Goal: Task Accomplishment & Management: Complete application form

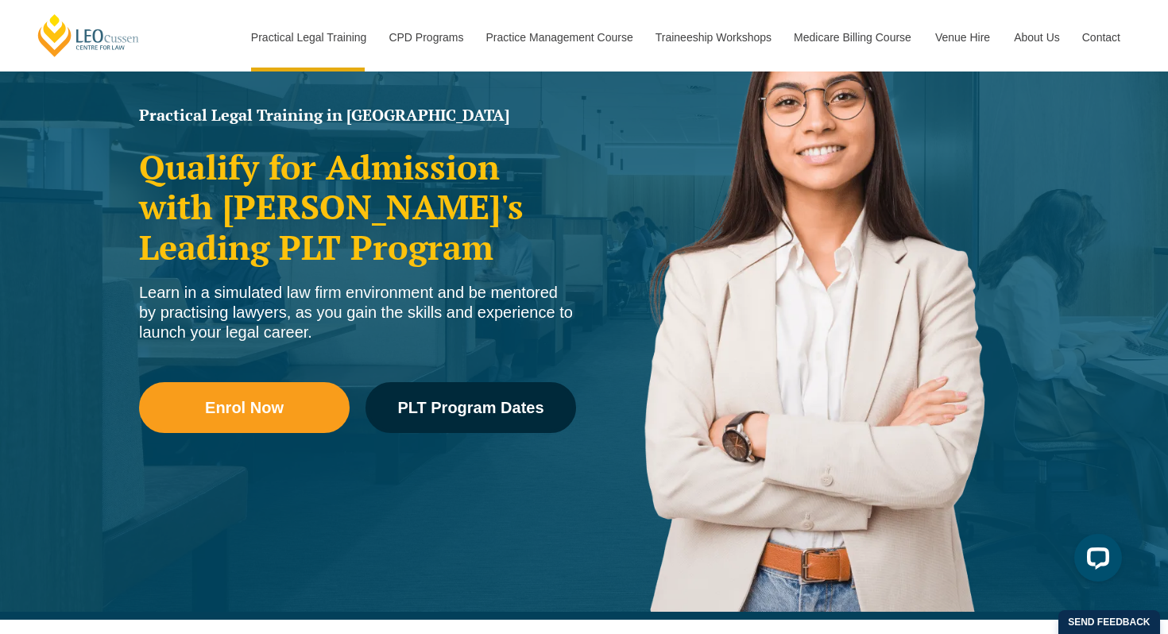
scroll to position [206, 0]
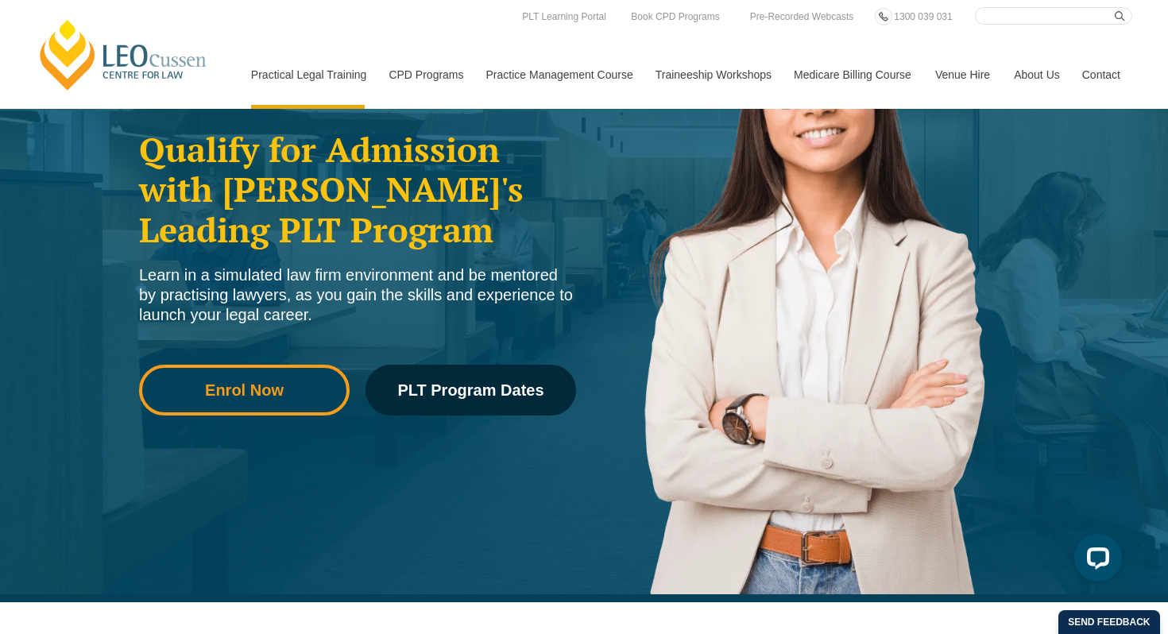
click at [292, 383] on span "Enrol Now" at bounding box center [244, 390] width 188 height 16
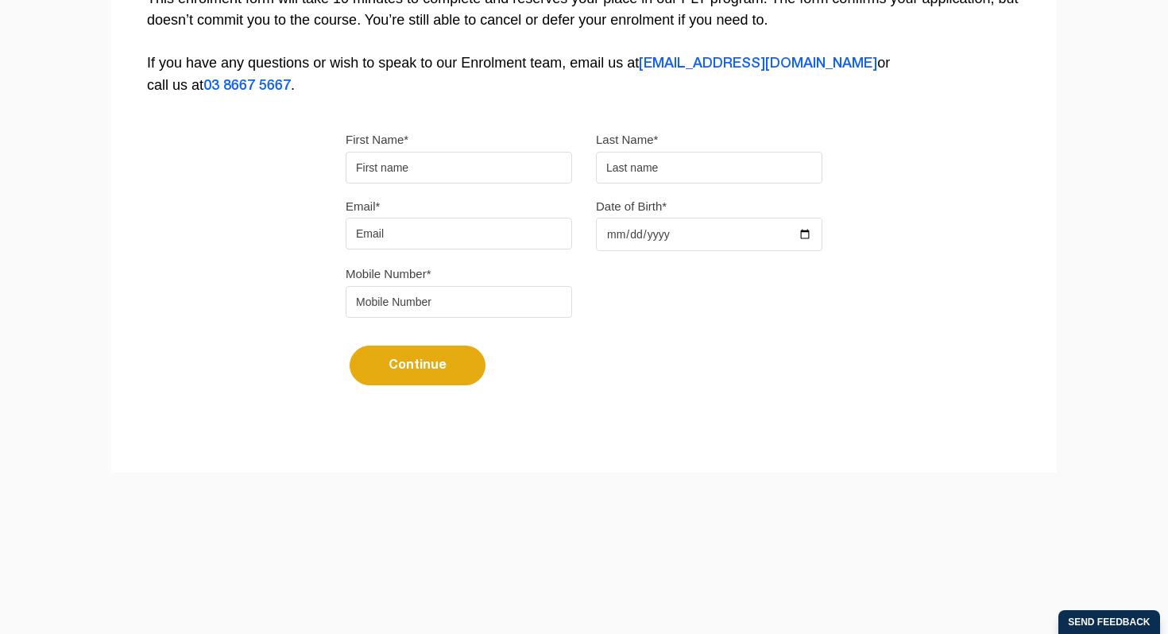
click at [381, 176] on input "First Name*" at bounding box center [459, 168] width 226 height 32
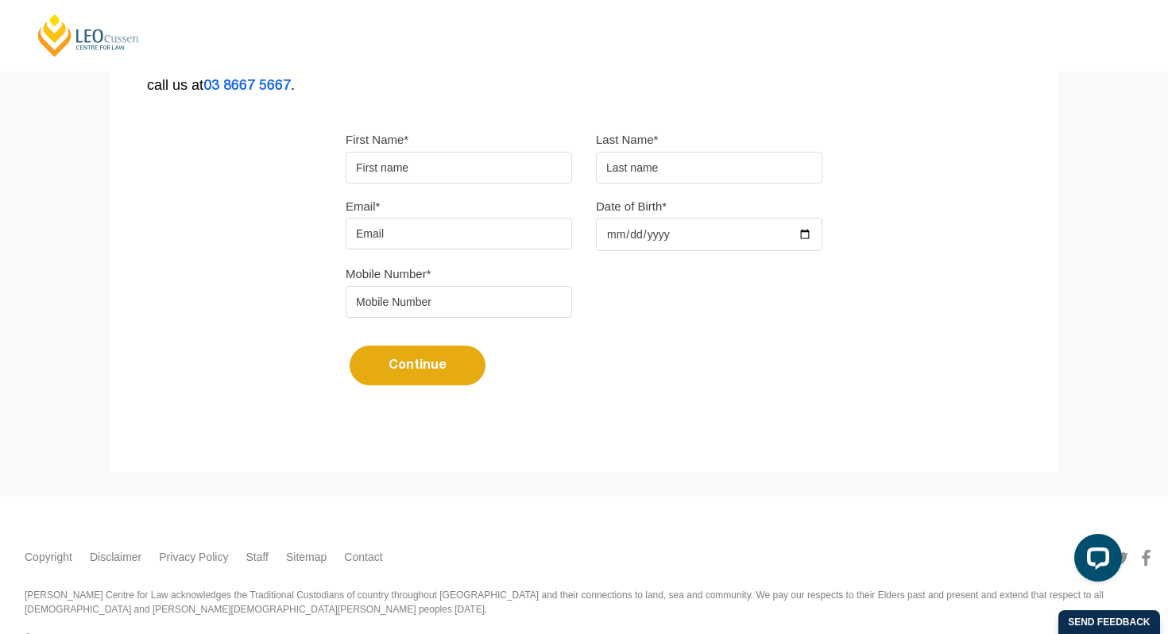
click at [609, 354] on div "Continue It looks like you’ve previously started an application. You can pick u…" at bounding box center [584, 360] width 477 height 60
click at [401, 168] on input "First Name*" at bounding box center [459, 168] width 226 height 32
type input "Charlie"
type input "Garth"
type input "chaz.garthy@gmail.com"
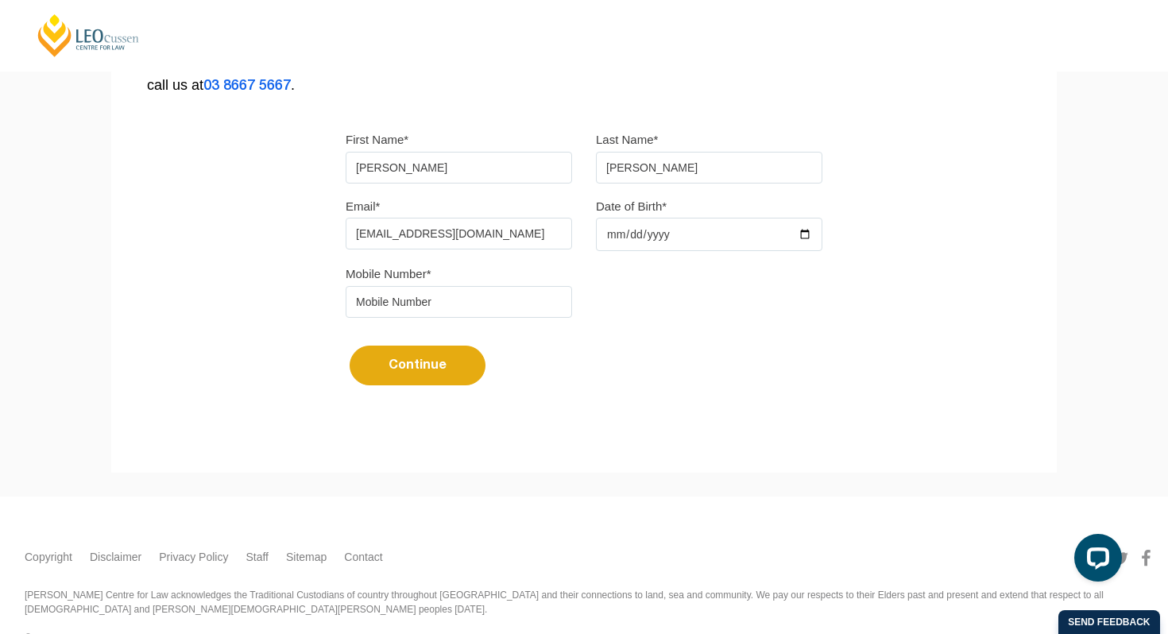
type input "0407614766"
click at [647, 245] on input "Date of Birth*" at bounding box center [709, 234] width 226 height 33
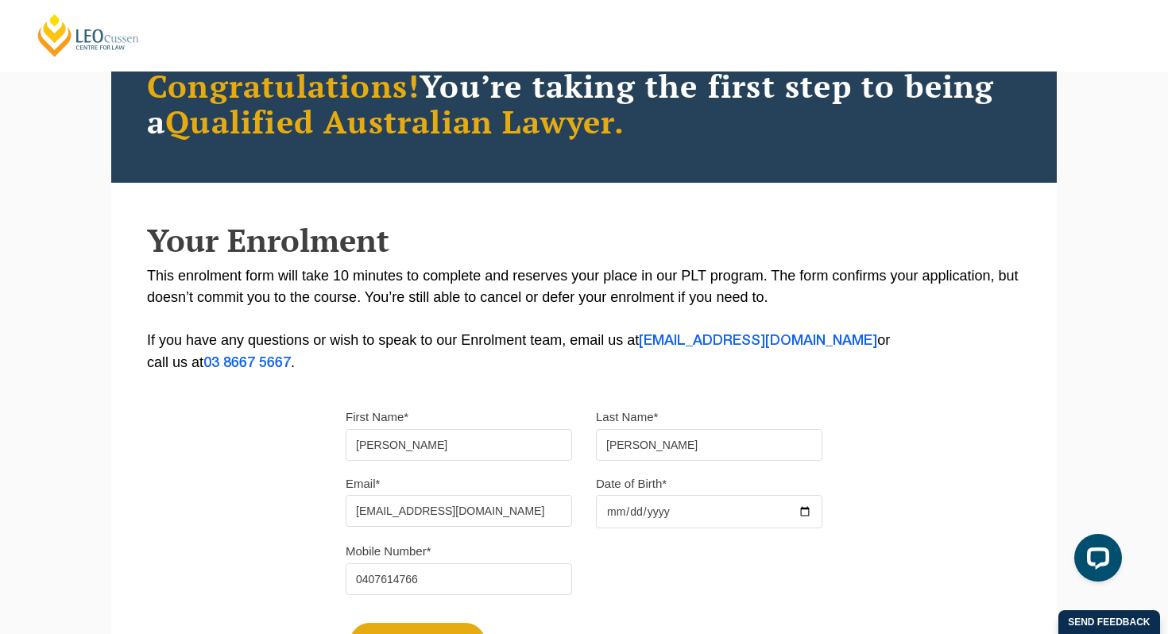
scroll to position [36, 0]
